Goal: Information Seeking & Learning: Understand process/instructions

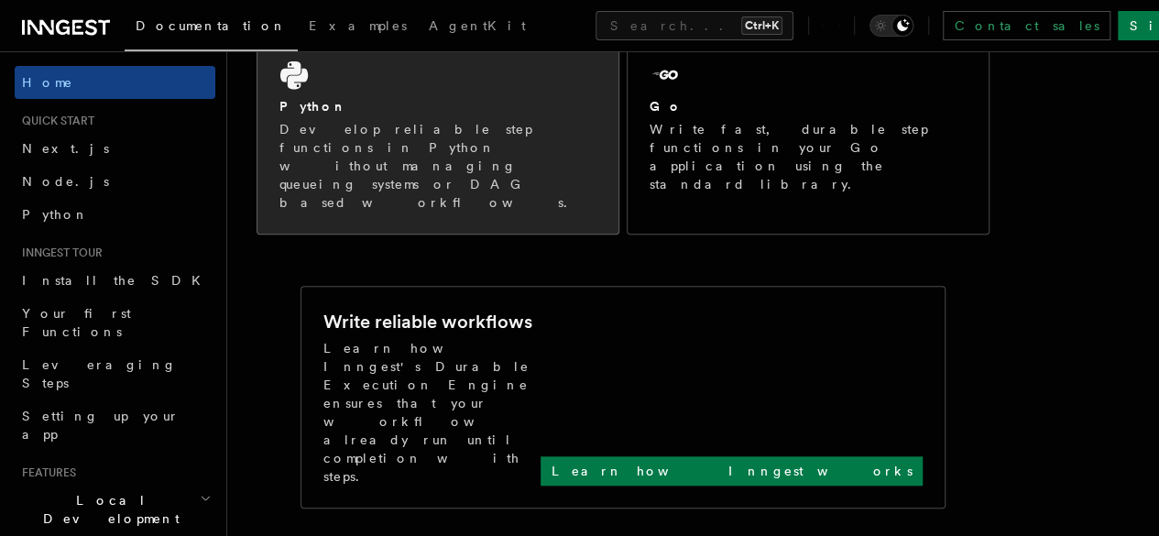
scroll to position [539, 0]
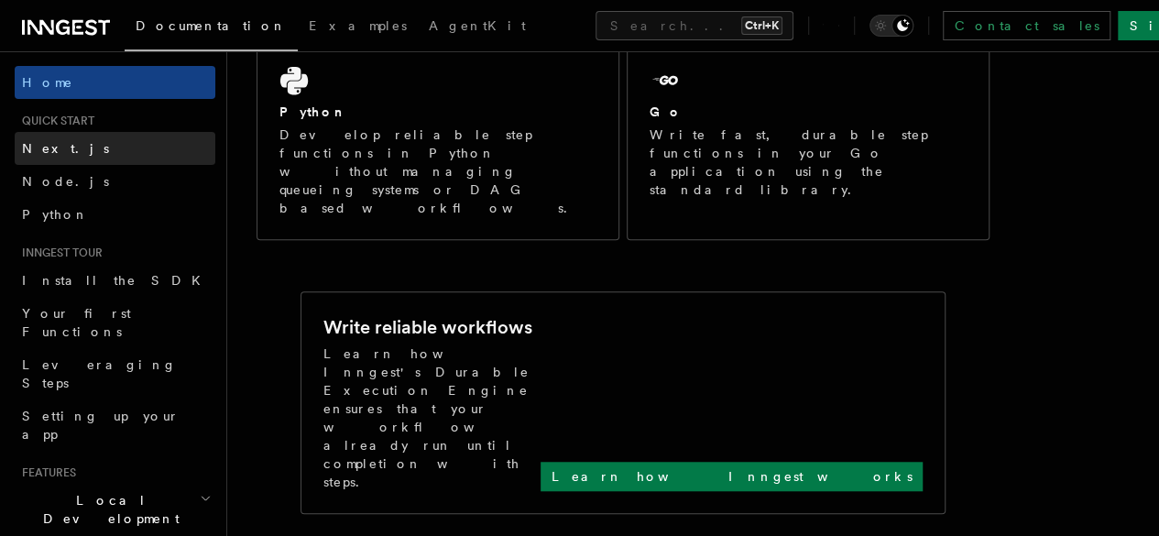
click at [61, 147] on span "Next.js" at bounding box center [65, 148] width 87 height 15
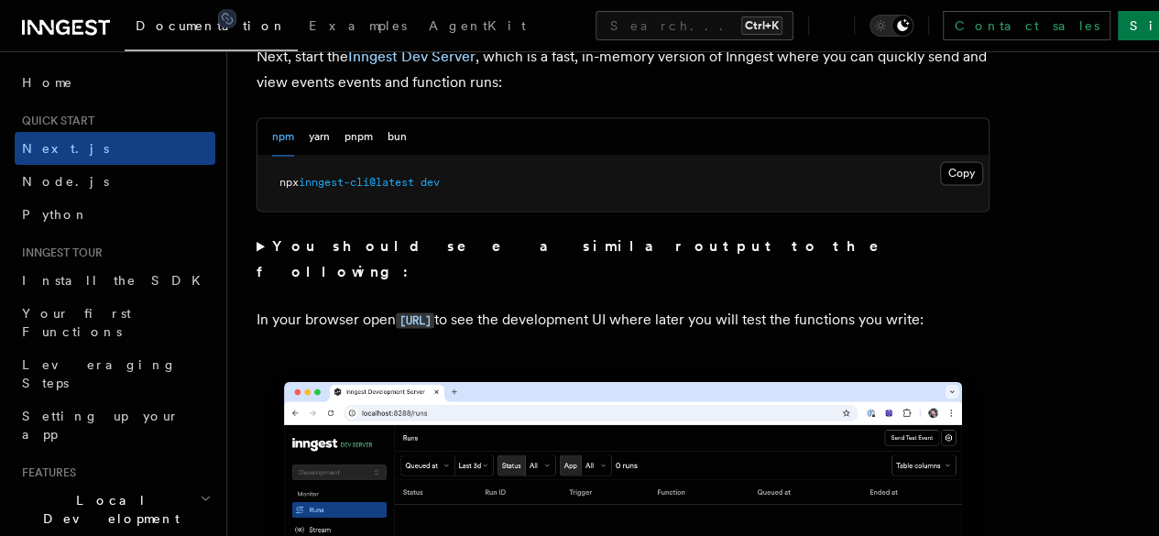
scroll to position [1325, 0]
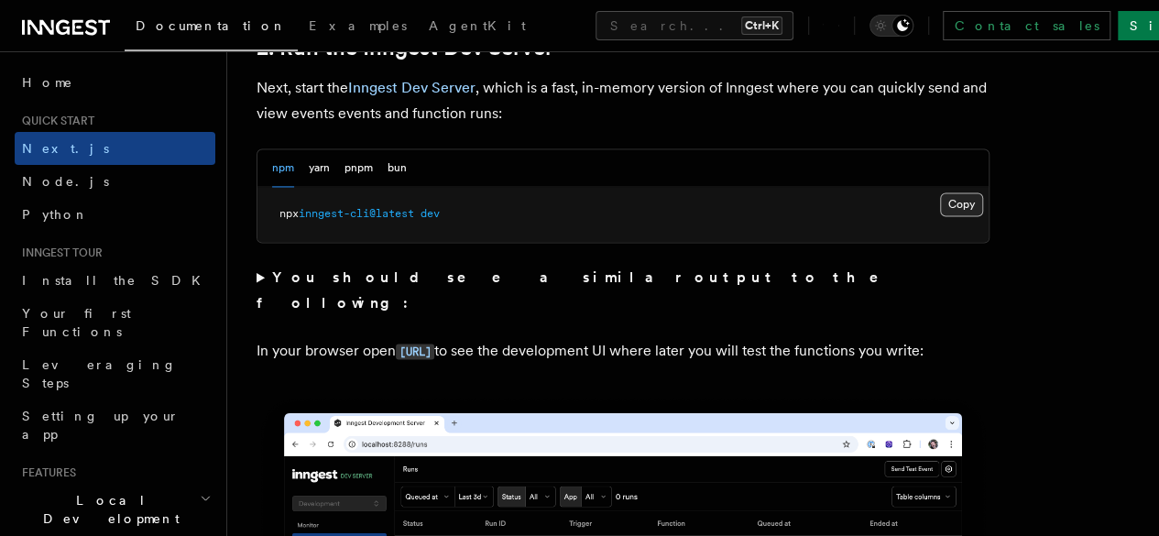
click at [940, 216] on button "Copy Copied" at bounding box center [961, 204] width 43 height 24
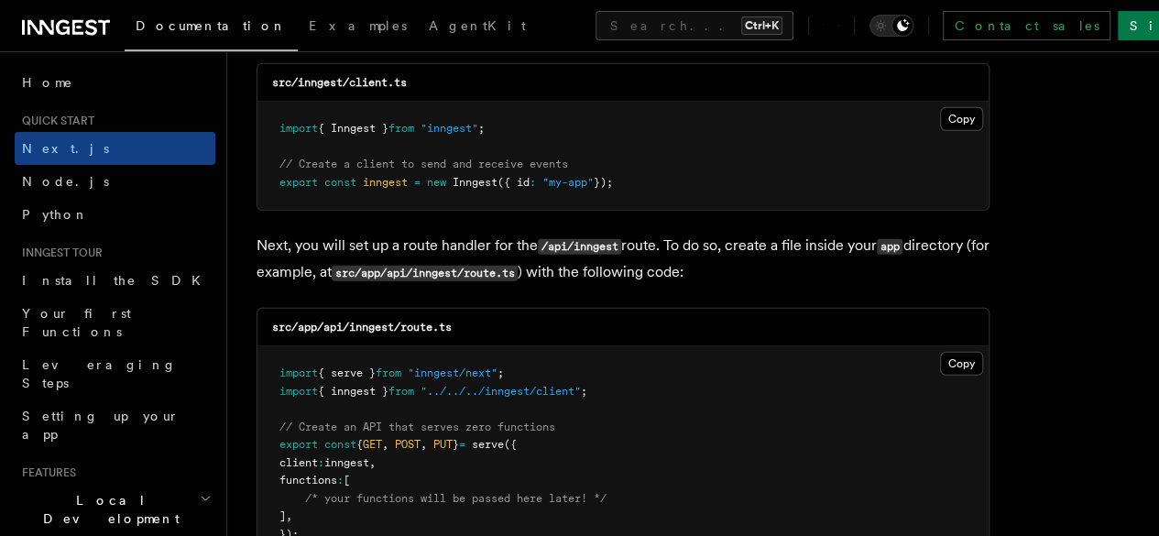
scroll to position [2415, 0]
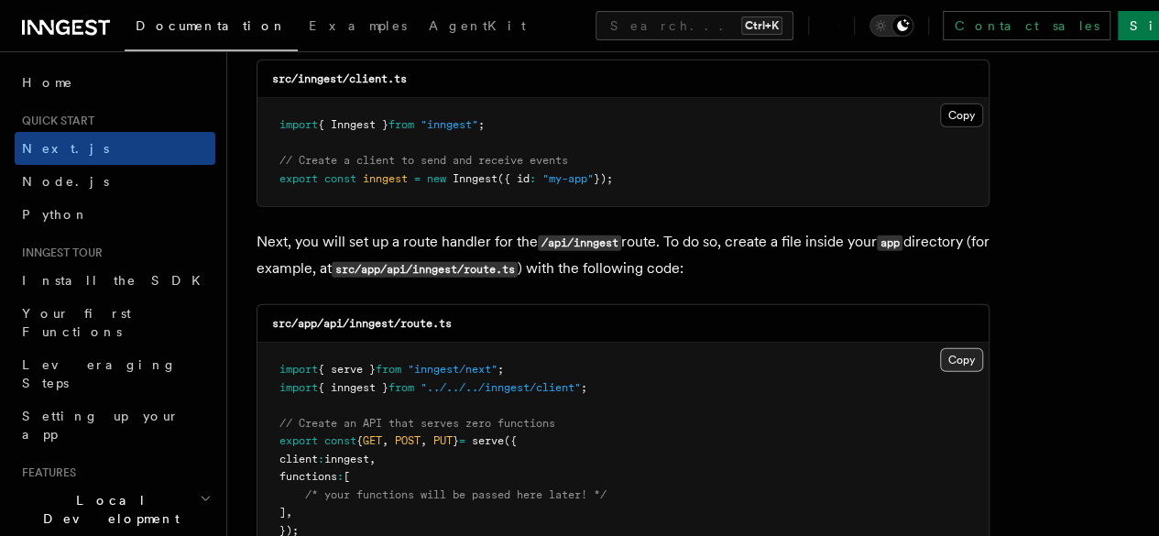
click at [940, 348] on button "Copy Copied" at bounding box center [961, 360] width 43 height 24
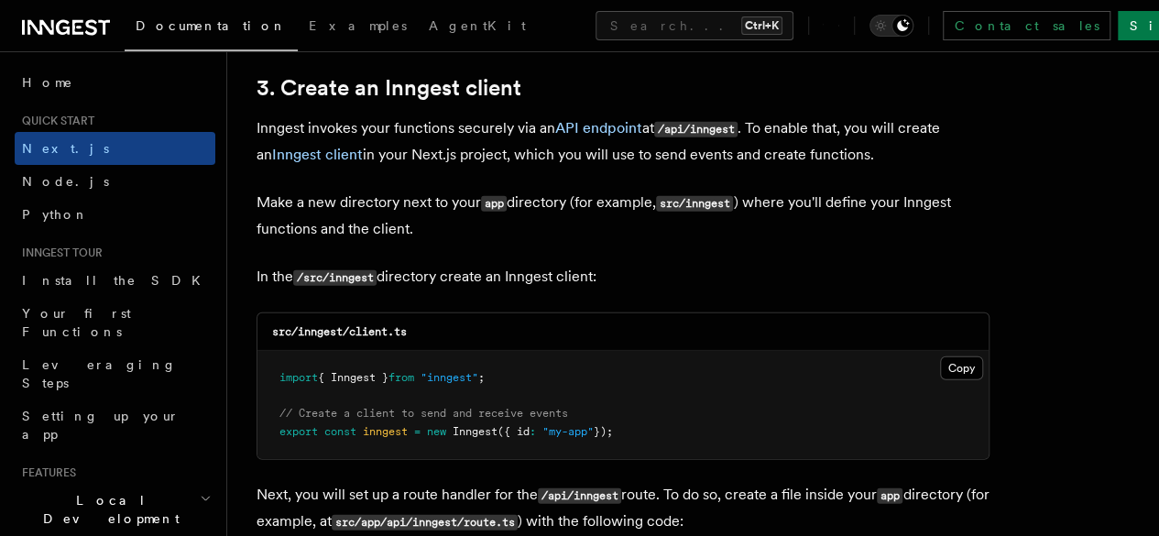
scroll to position [2161, 0]
click at [940, 357] on button "Copy Copied" at bounding box center [961, 369] width 43 height 24
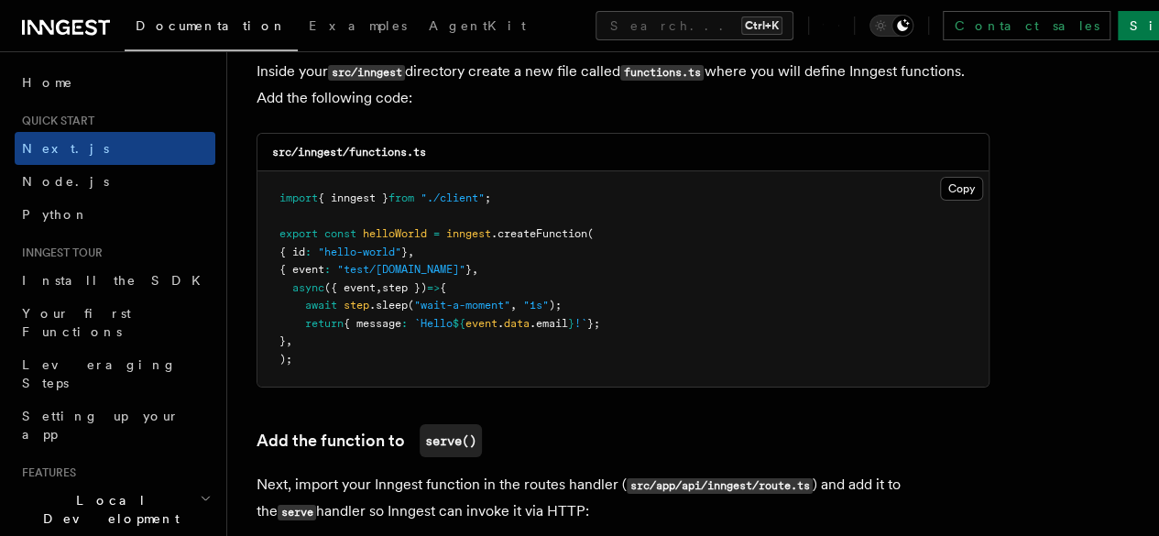
scroll to position [3265, 0]
click at [940, 178] on button "Copy Copied" at bounding box center [961, 190] width 43 height 24
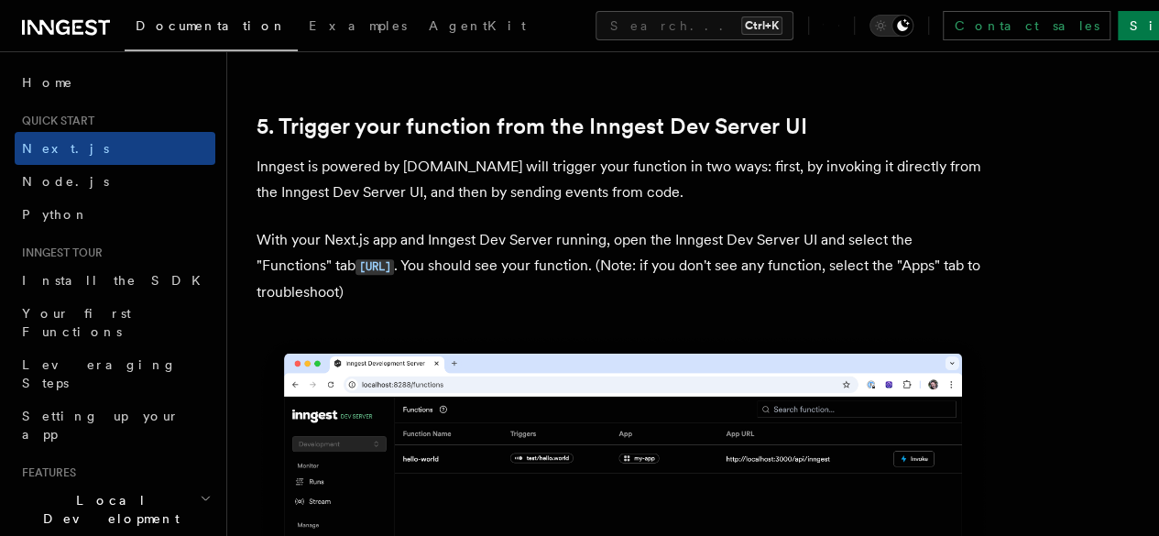
scroll to position [4207, 0]
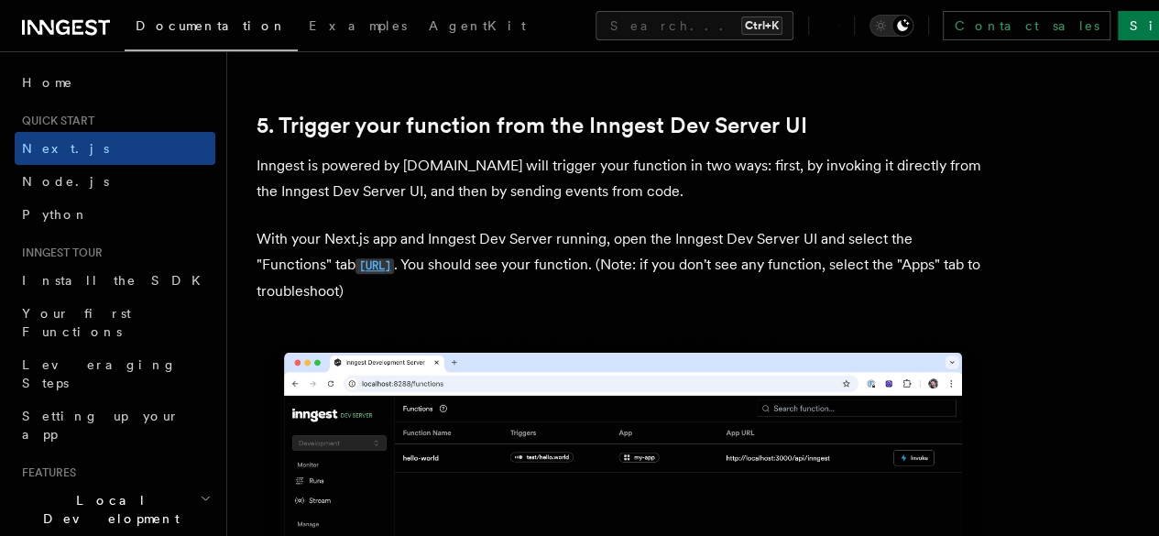
click at [394, 258] on code "[URL]" at bounding box center [374, 266] width 38 height 16
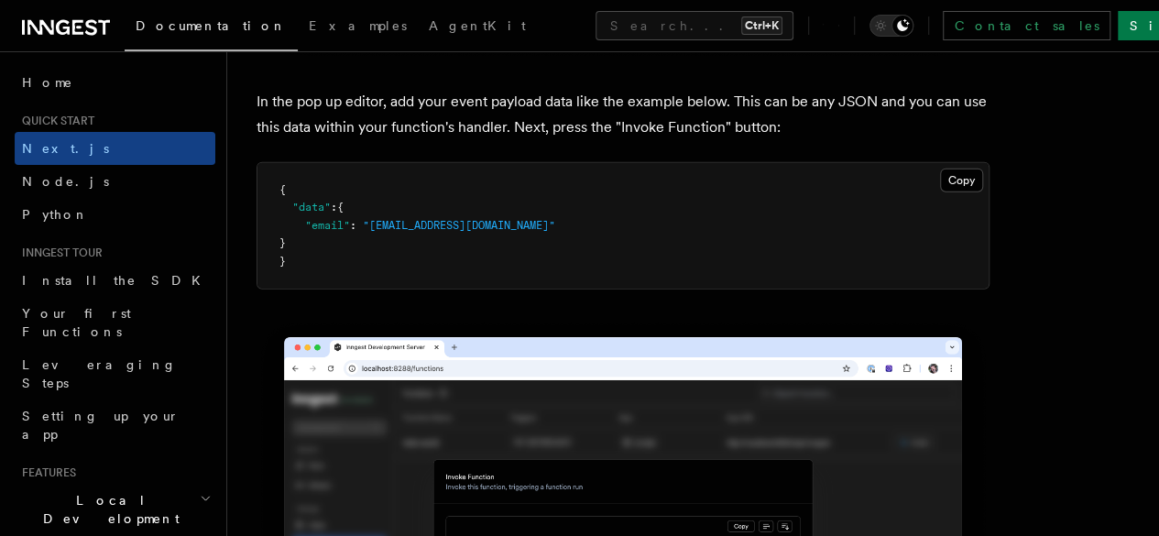
scroll to position [5490, 0]
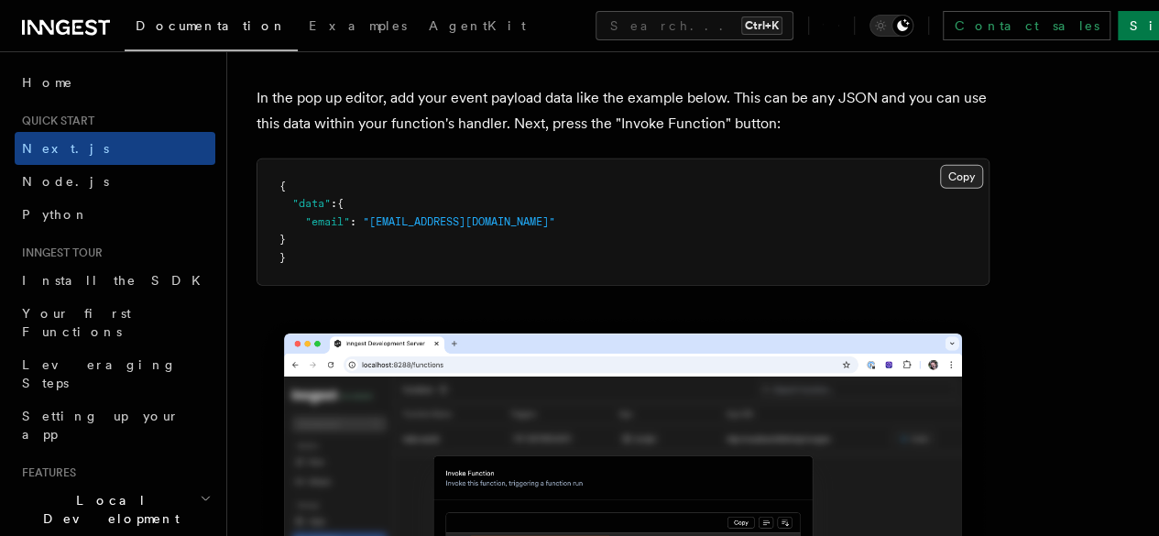
click at [940, 165] on button "Copy Copied" at bounding box center [961, 177] width 43 height 24
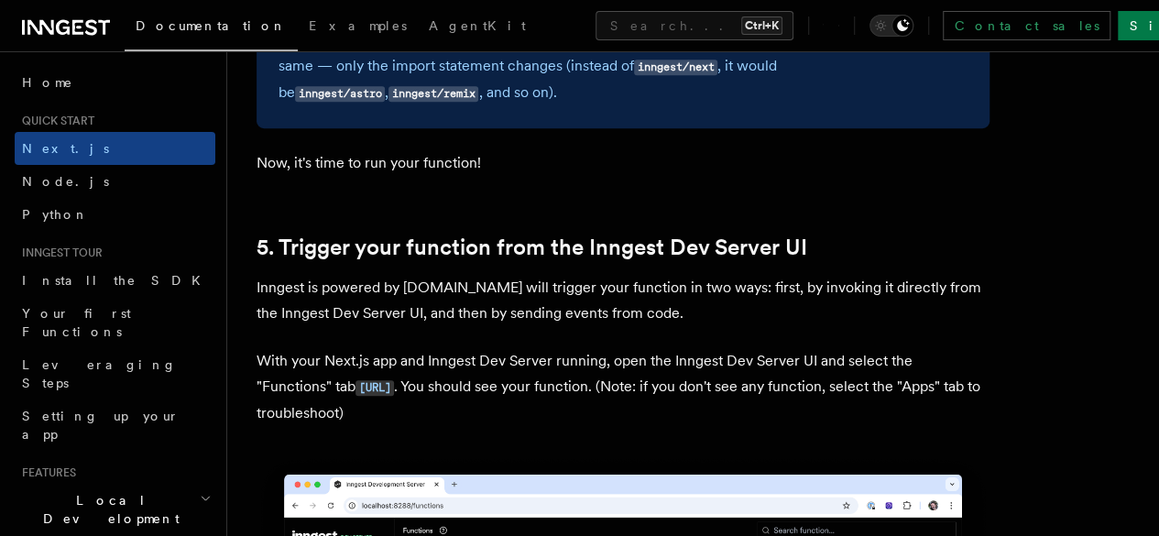
scroll to position [4067, 0]
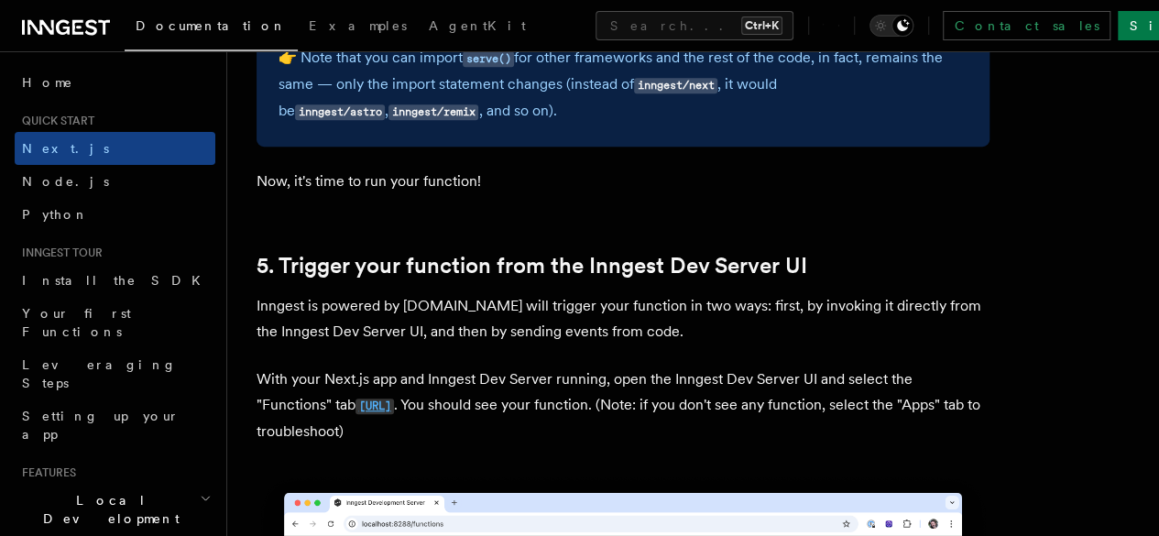
click at [394, 396] on link "[URL]" at bounding box center [374, 404] width 38 height 17
